Goal: Task Accomplishment & Management: Complete application form

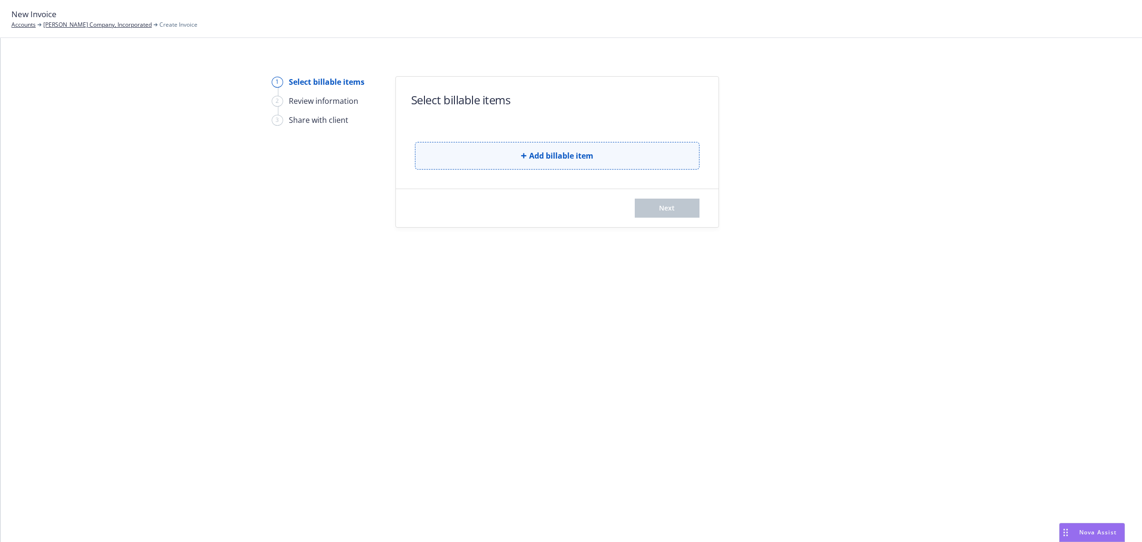
click at [526, 162] on button "Add billable item" at bounding box center [557, 156] width 285 height 28
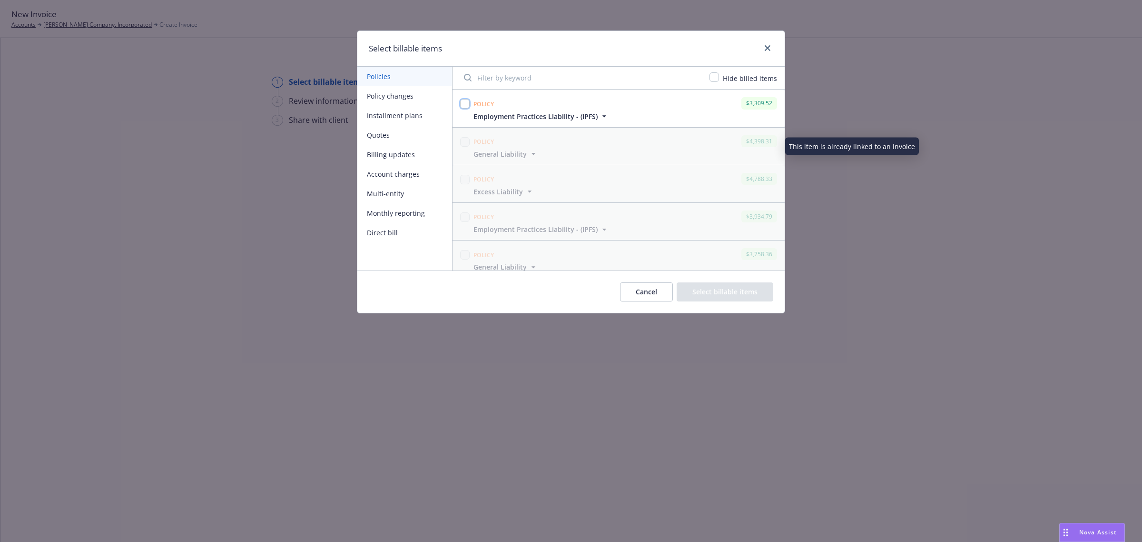
click at [469, 107] on input "checkbox" at bounding box center [465, 104] width 10 height 10
checkbox input "true"
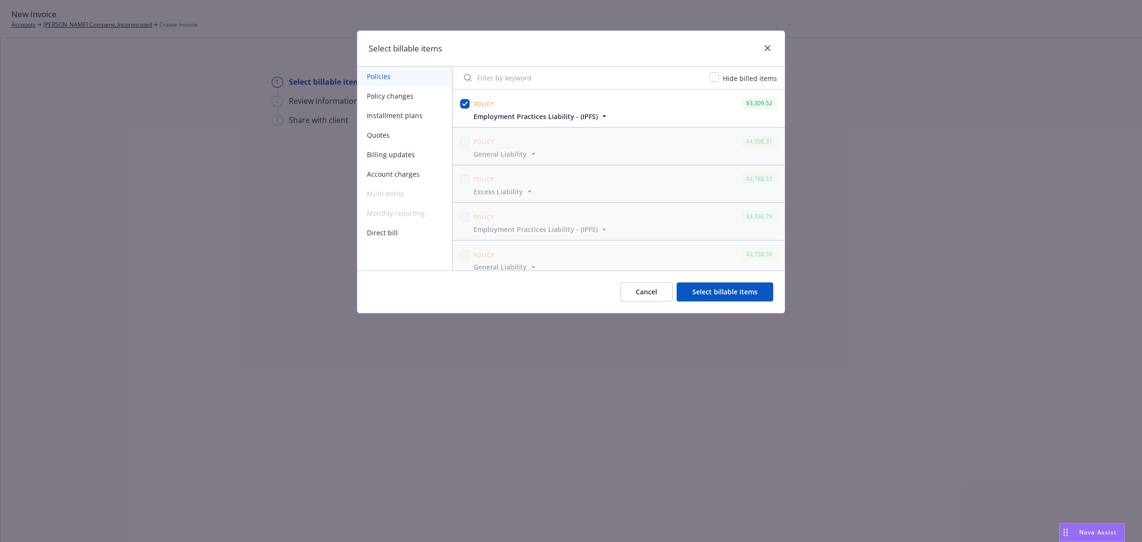
click at [744, 294] on button "Select billable items" at bounding box center [725, 291] width 97 height 19
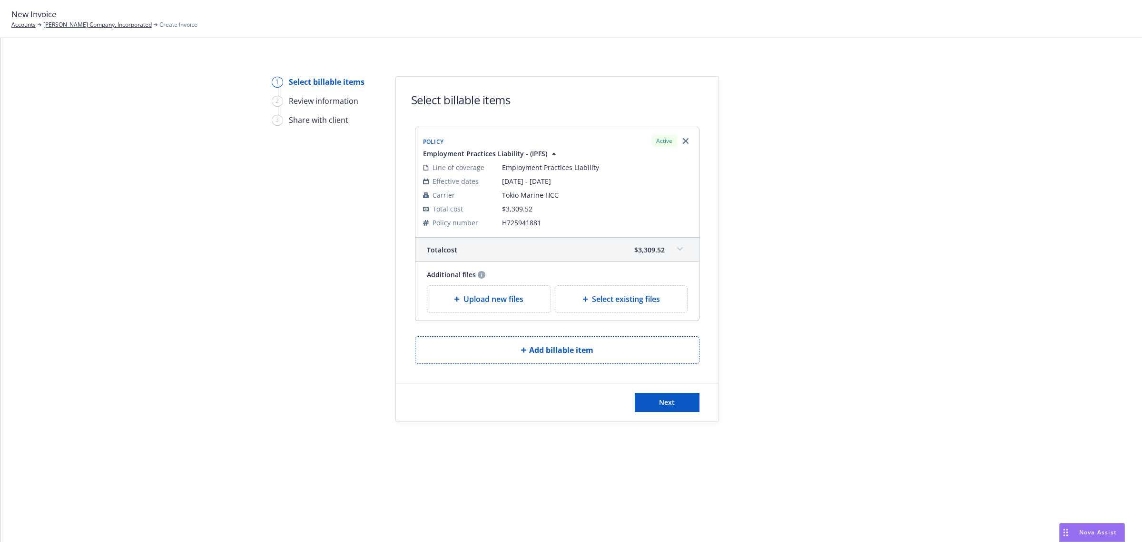
click at [668, 413] on div "Next" at bounding box center [557, 402] width 323 height 38
click at [664, 408] on button "Next" at bounding box center [667, 402] width 65 height 19
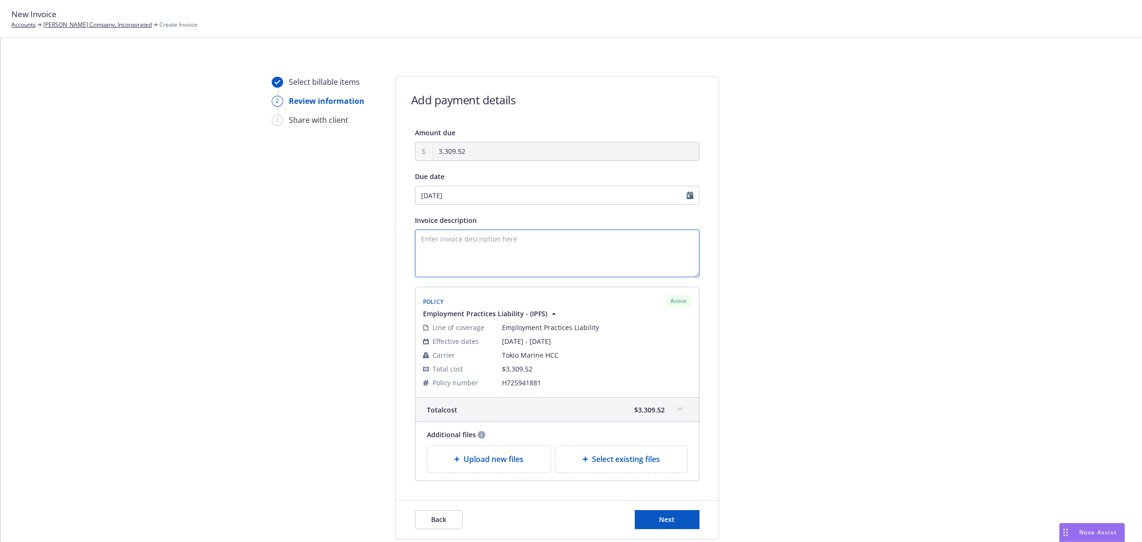
click at [446, 242] on textarea "Invoice description" at bounding box center [557, 253] width 285 height 48
paste textarea "Employment Practices Liability"
type textarea "IPFS FULLY FUNDED PFA - Employment Practices Liability - Eff [DATE]"
click at [660, 521] on span "Next" at bounding box center [667, 519] width 16 height 9
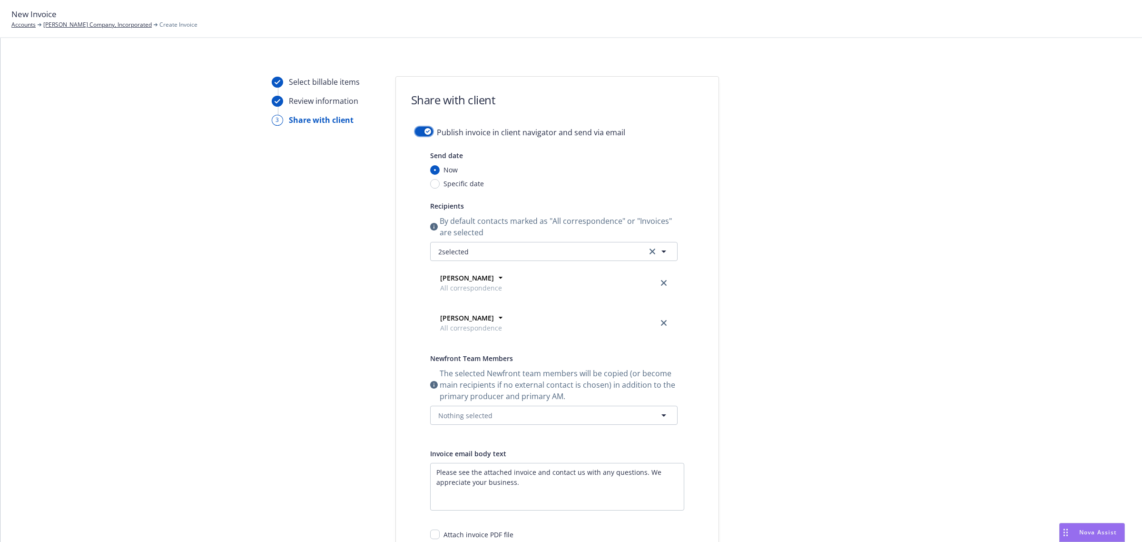
click at [424, 127] on button "button" at bounding box center [424, 132] width 18 height 10
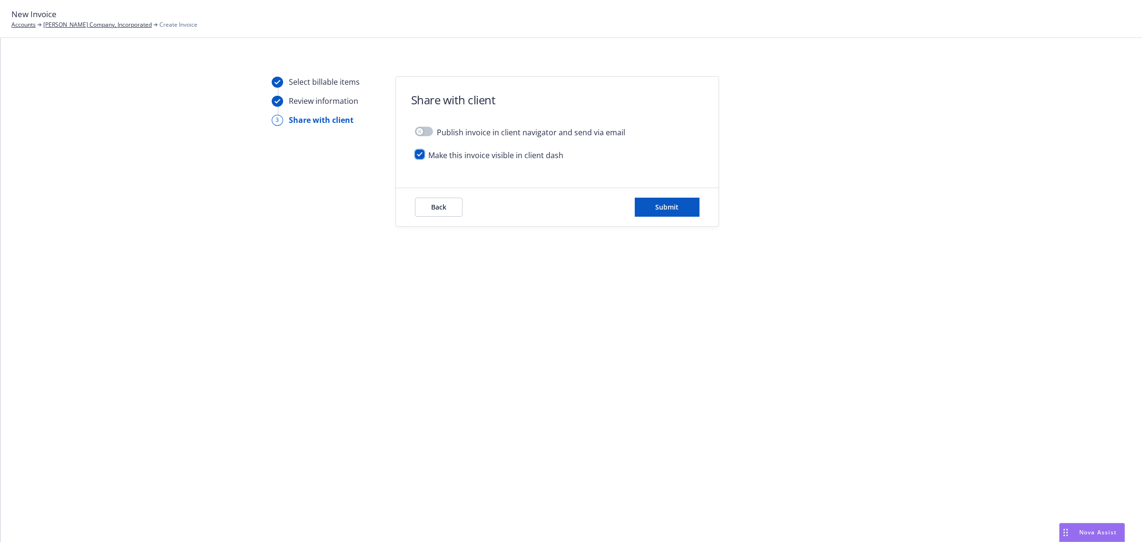
drag, startPoint x: 422, startPoint y: 153, endPoint x: 596, endPoint y: 198, distance: 180.3
click at [422, 152] on input "checkbox" at bounding box center [420, 154] width 10 height 10
checkbox input "false"
click at [672, 212] on button "Submit" at bounding box center [667, 207] width 65 height 19
